Goal: Transaction & Acquisition: Purchase product/service

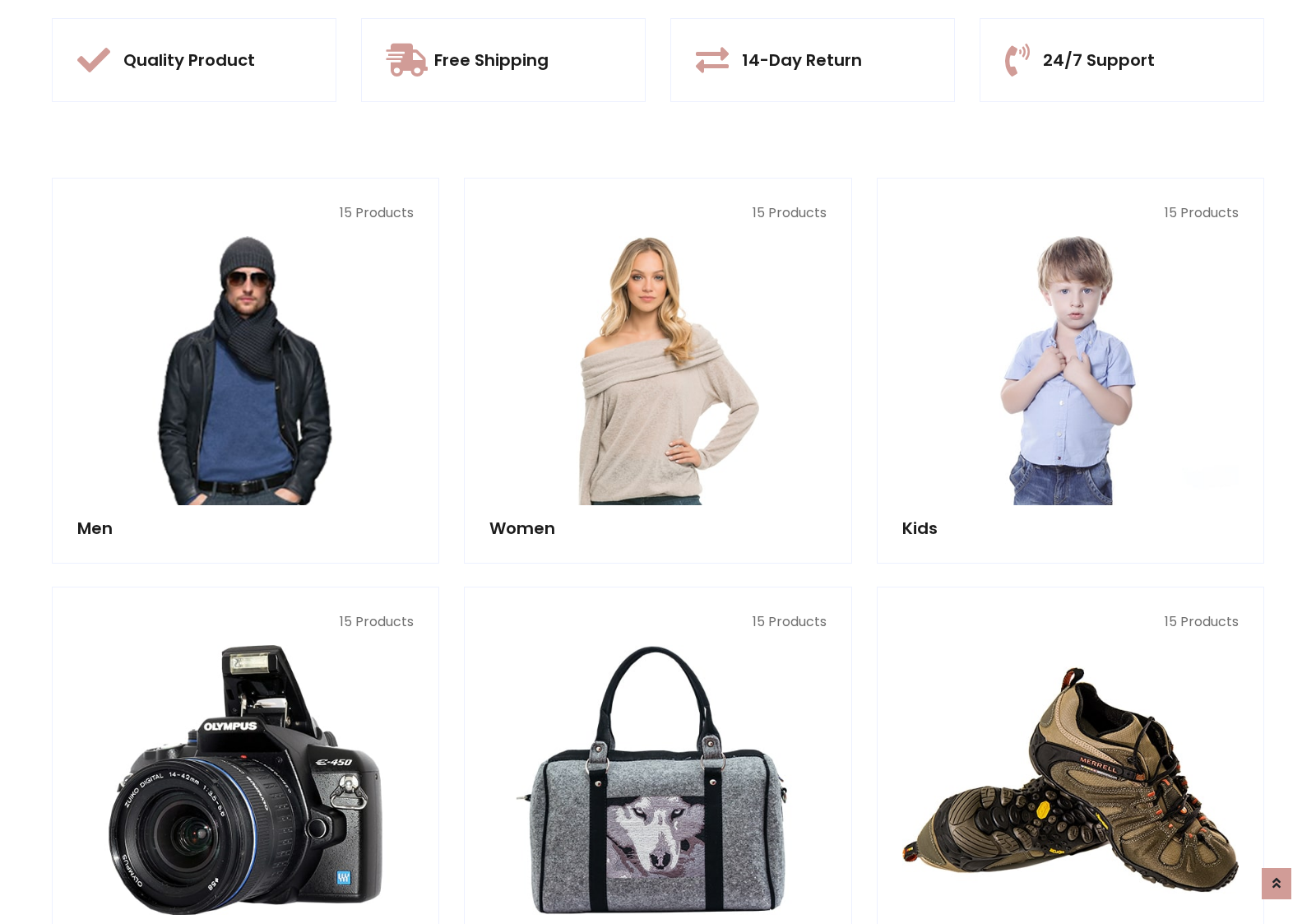
scroll to position [1548, 0]
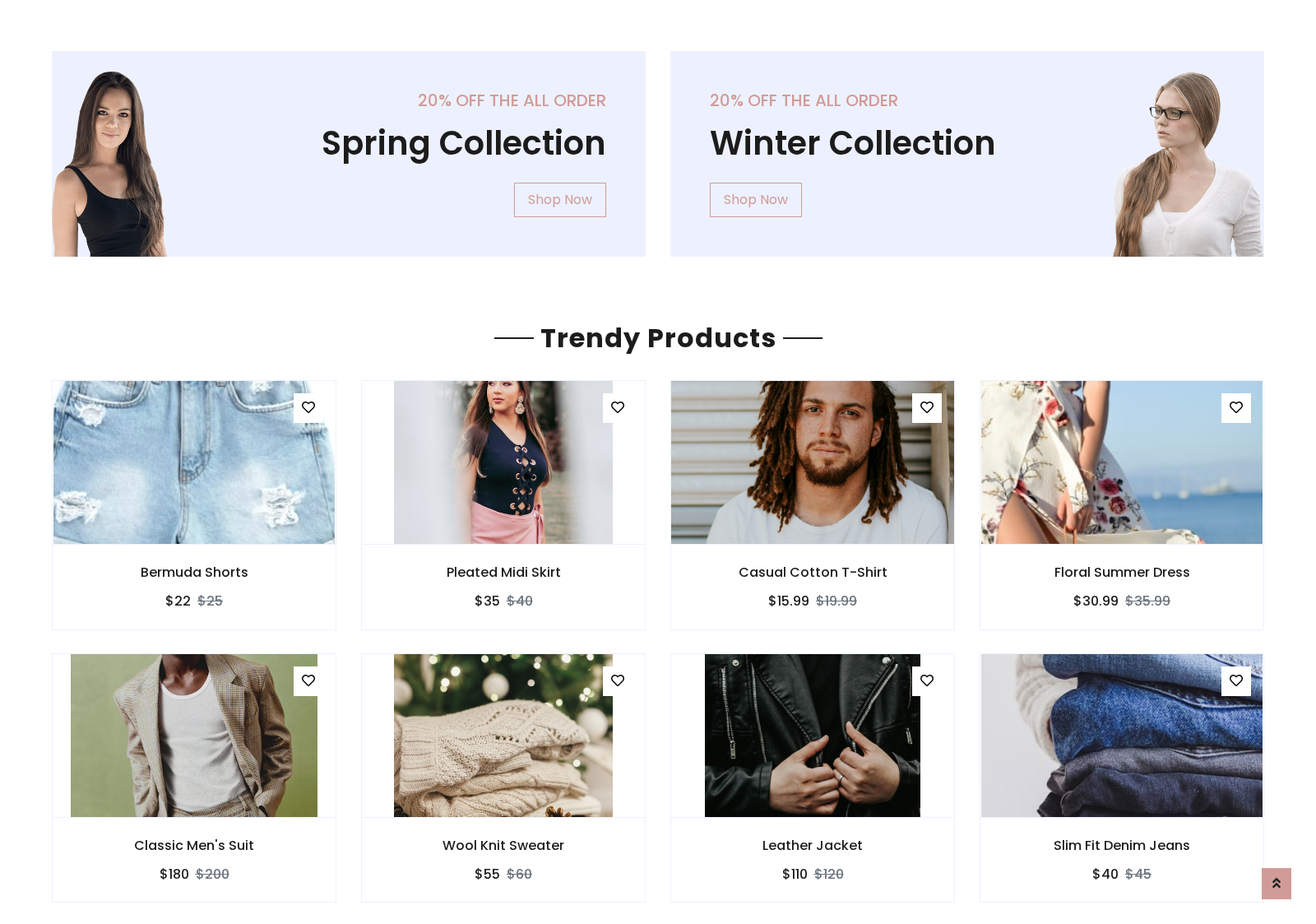
click at [813, 461] on img at bounding box center [813, 462] width 337 height 395
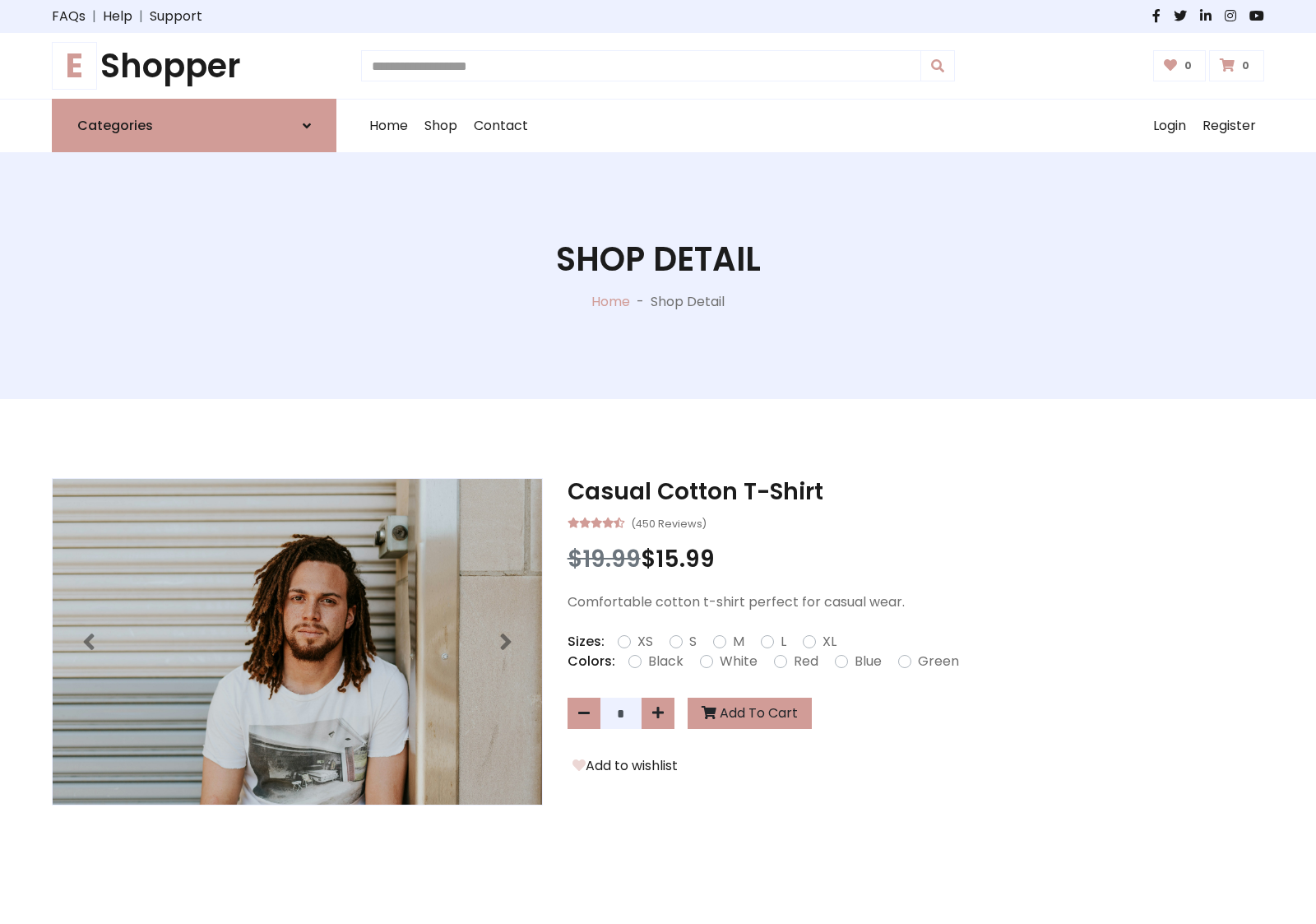
click at [194, 66] on h1 "E Shopper" at bounding box center [194, 65] width 285 height 39
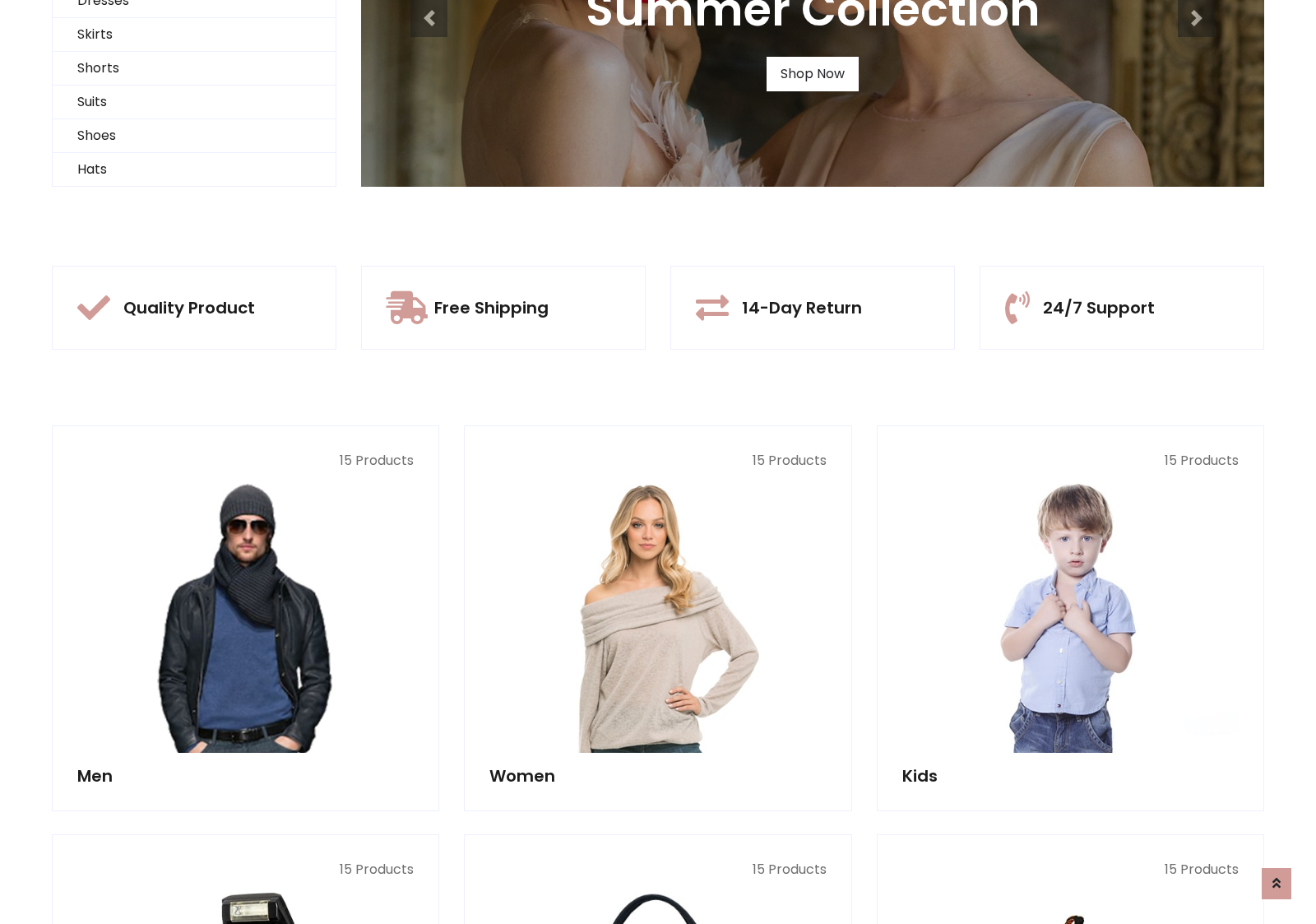
scroll to position [159, 0]
